Goal: Answer question/provide support

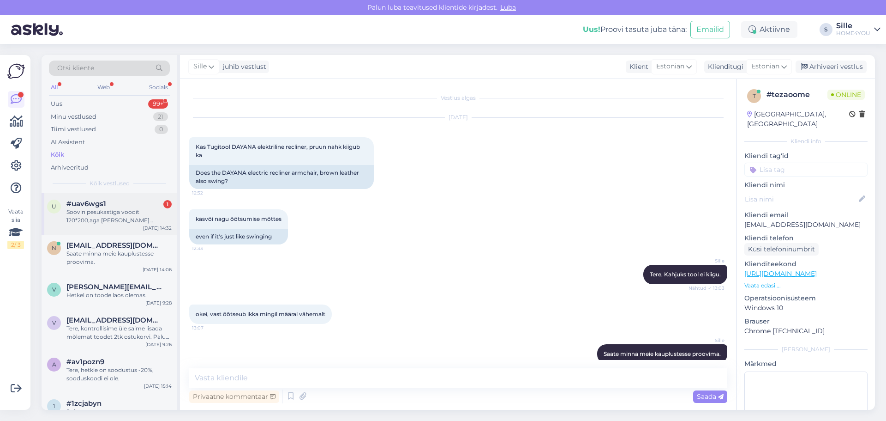
scroll to position [14, 0]
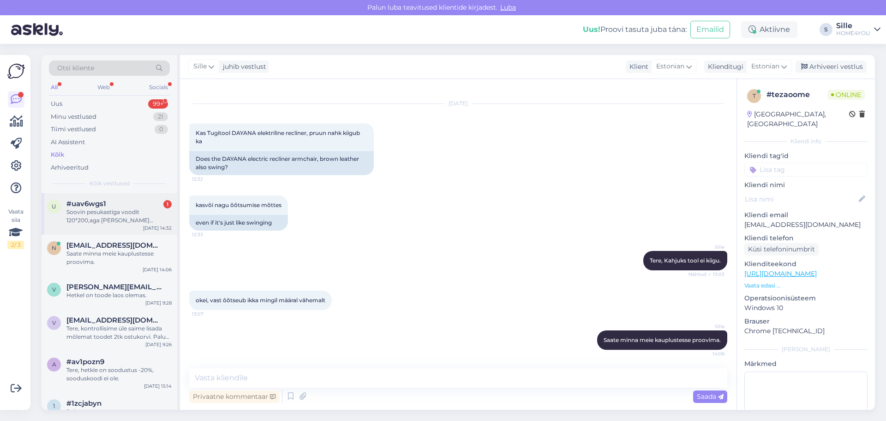
click at [88, 212] on div "Soovin pesukastiga voodit 120*200,aga [PERSON_NAME] peatsita" at bounding box center [118, 216] width 105 height 17
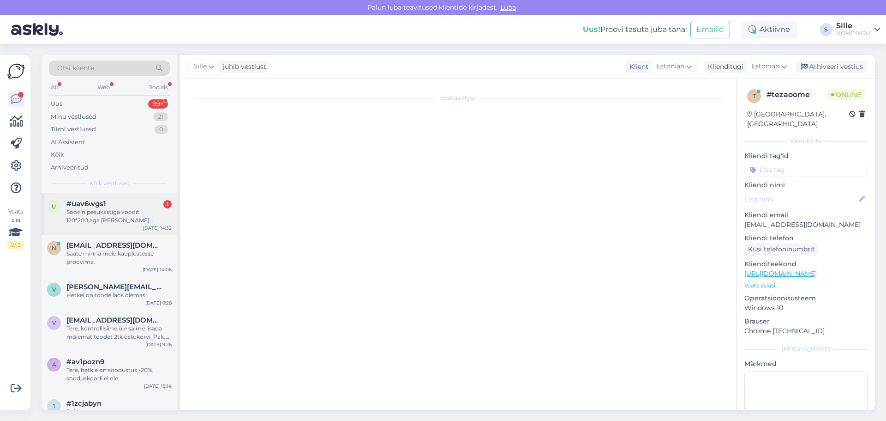
scroll to position [0, 0]
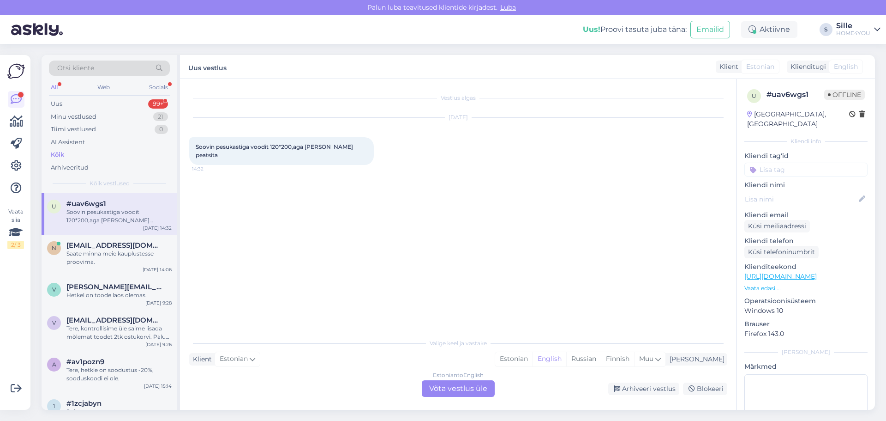
click at [783, 272] on link "[URL][DOMAIN_NAME]" at bounding box center [781, 276] width 72 height 8
click at [435, 385] on div "Estonian to English Võta vestlus üle" at bounding box center [458, 388] width 73 height 17
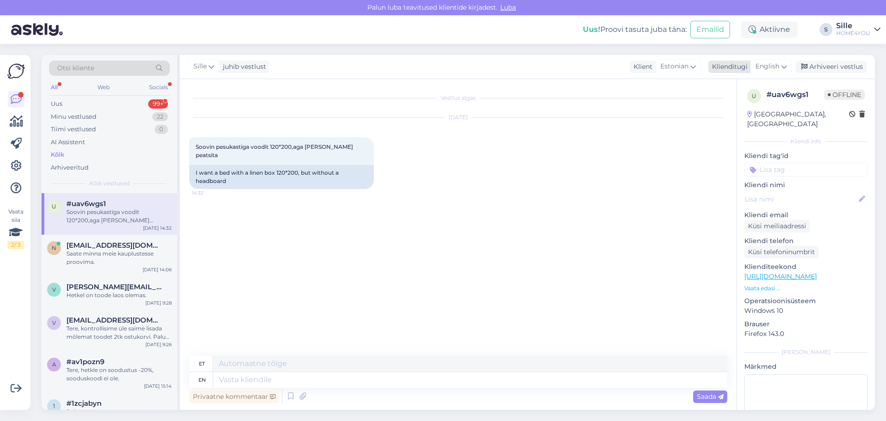
click at [764, 64] on span "English" at bounding box center [768, 66] width 24 height 10
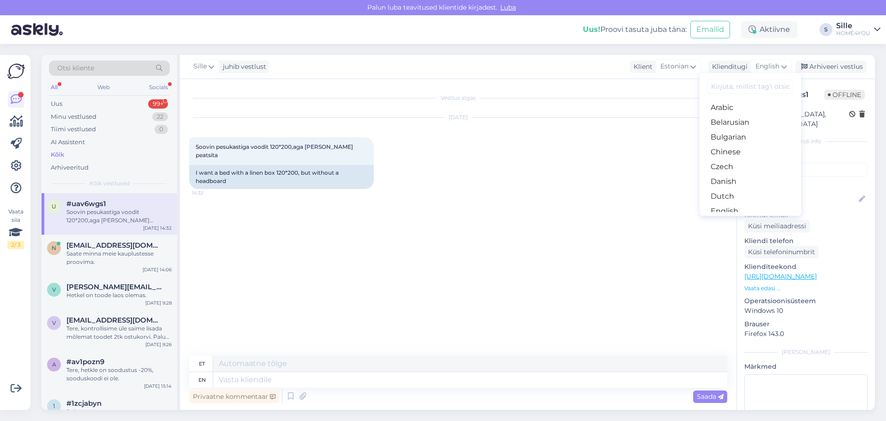
click at [734, 218] on link "Estonian" at bounding box center [751, 225] width 102 height 15
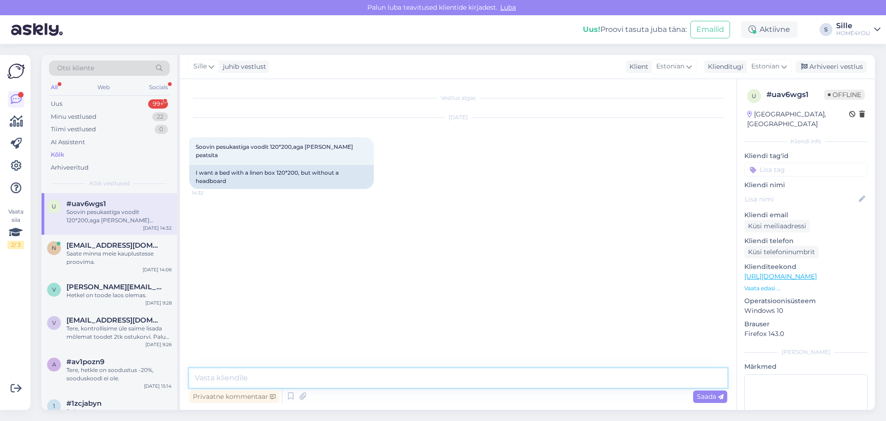
click at [392, 374] on textarea at bounding box center [458, 377] width 538 height 19
type textarea "Tere, saadame valiku kušette:"
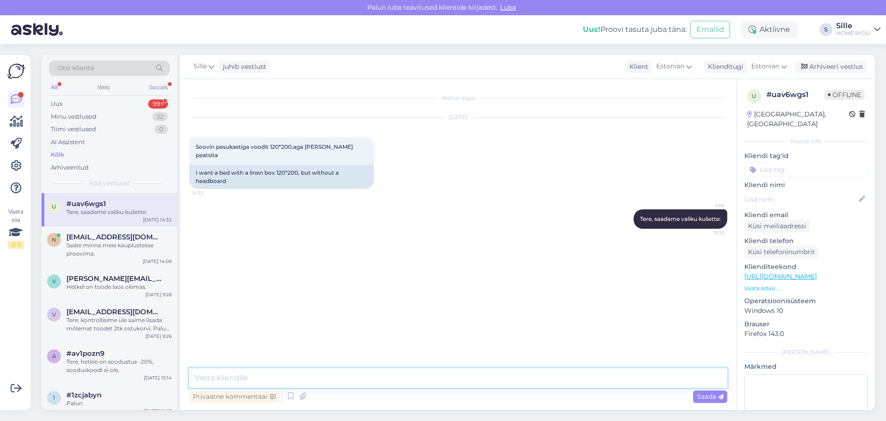
paste textarea "[URL][DOMAIN_NAME]"
type textarea "[URL][DOMAIN_NAME]"
